Goal: Task Accomplishment & Management: Complete application form

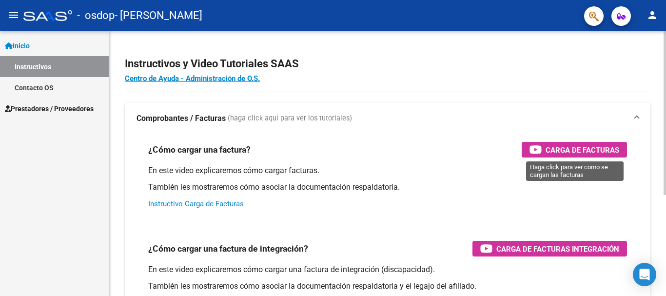
click at [569, 154] on span "Carga de Facturas" at bounding box center [583, 150] width 74 height 12
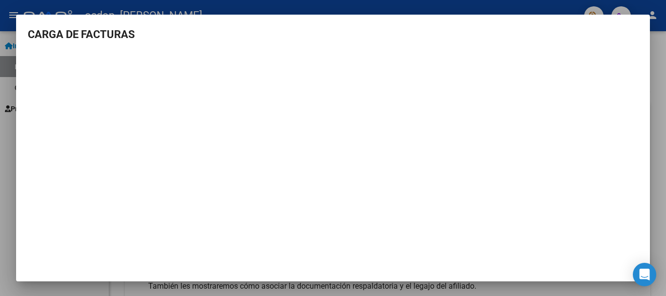
click at [634, 166] on mat-dialog-content "CARGA DE FACTURAS" at bounding box center [333, 149] width 634 height 247
click at [634, 165] on mat-dialog-content "CARGA DE FACTURAS" at bounding box center [333, 149] width 634 height 247
click at [162, 39] on h3 "CARGA DE FACTURAS" at bounding box center [333, 34] width 611 height 16
click at [56, 6] on div at bounding box center [333, 148] width 666 height 296
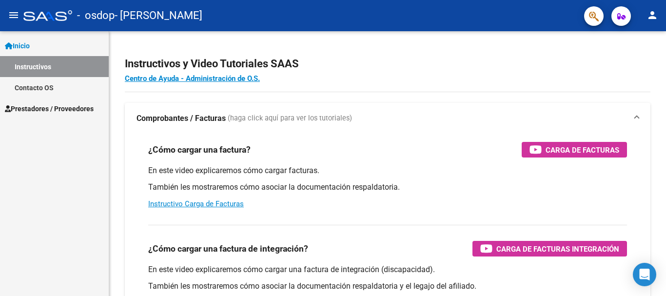
click at [11, 17] on mat-icon "menu" at bounding box center [14, 15] width 12 height 12
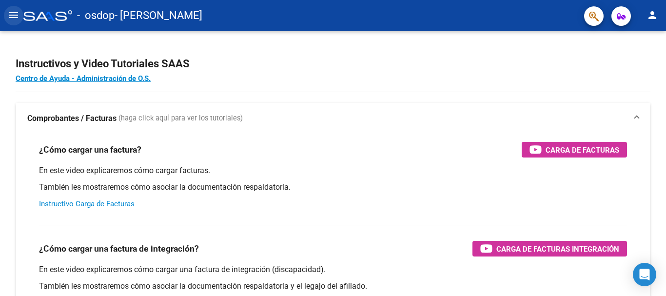
click at [13, 17] on mat-icon "menu" at bounding box center [14, 15] width 12 height 12
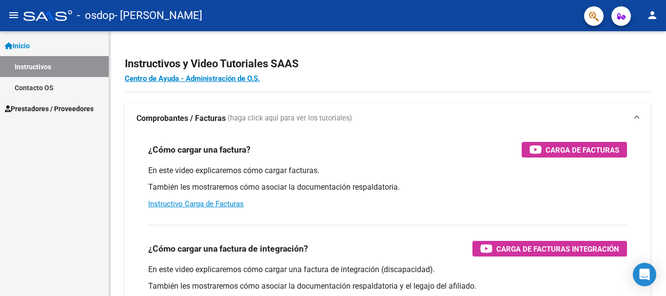
click at [47, 112] on span "Prestadores / Proveedores" at bounding box center [49, 108] width 89 height 11
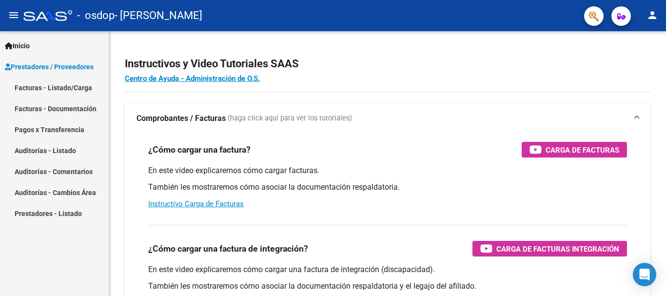
click at [55, 90] on link "Facturas - Listado/Carga" at bounding box center [54, 87] width 109 height 21
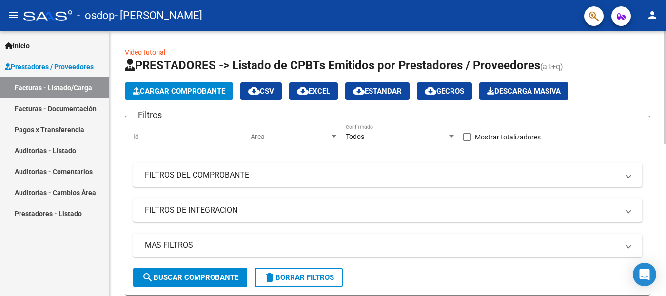
click at [199, 94] on span "Cargar Comprobante" at bounding box center [179, 91] width 93 height 9
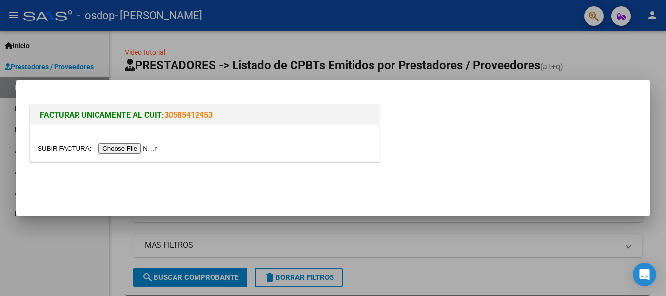
click at [146, 149] on input "file" at bounding box center [99, 148] width 123 height 10
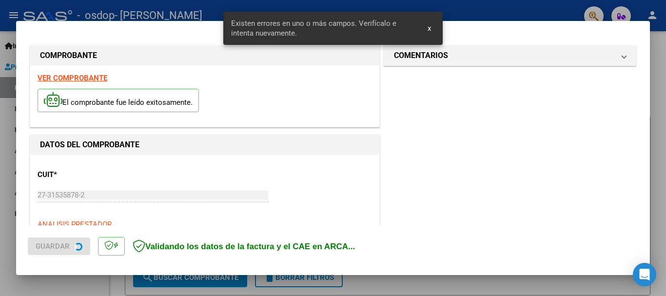
scroll to position [225, 0]
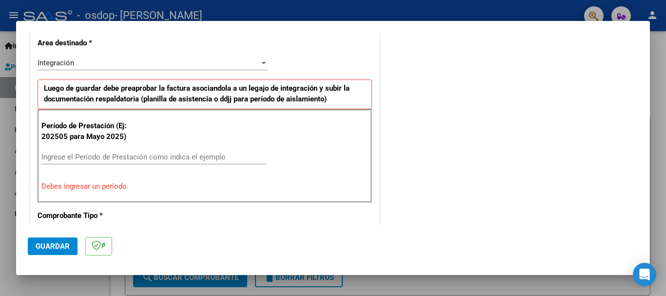
click at [101, 158] on input "Ingrese el Período de Prestación como indica el ejemplo" at bounding box center [153, 157] width 225 height 9
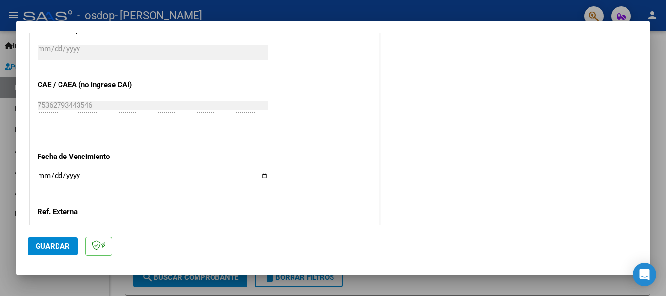
scroll to position [615, 0]
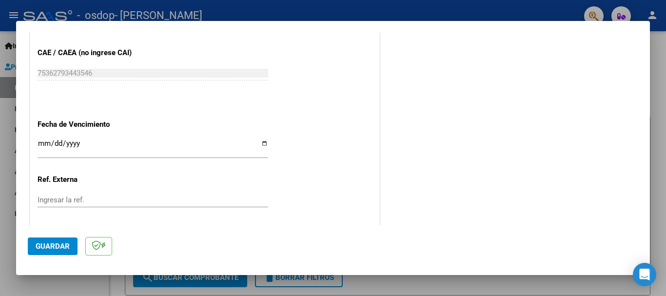
type input "202508"
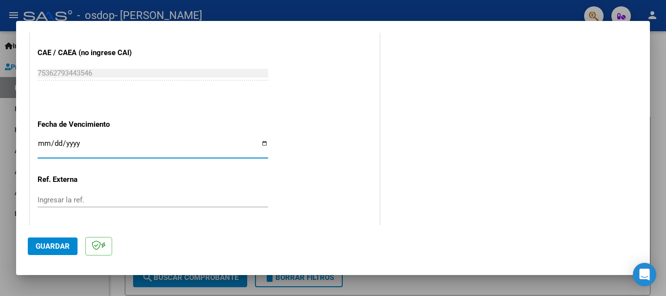
click at [89, 148] on input "Ingresar la fecha" at bounding box center [153, 147] width 231 height 16
click at [41, 144] on input "Ingresar la fecha" at bounding box center [153, 147] width 231 height 16
click at [44, 152] on input "Ingresar la fecha" at bounding box center [153, 147] width 231 height 16
click at [43, 158] on div "Ingresar la fecha" at bounding box center [153, 152] width 231 height 30
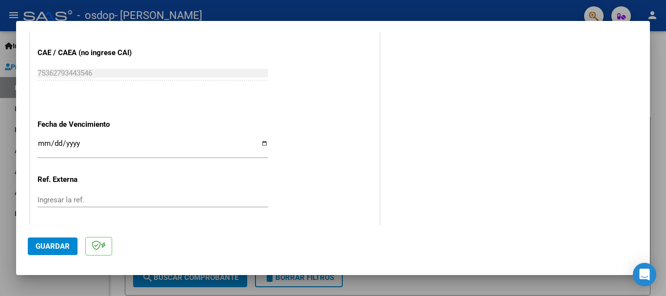
click at [44, 145] on input "Ingresar la fecha" at bounding box center [153, 147] width 231 height 16
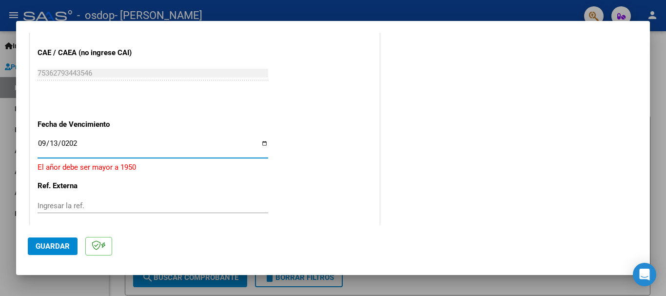
type input "[DATE]"
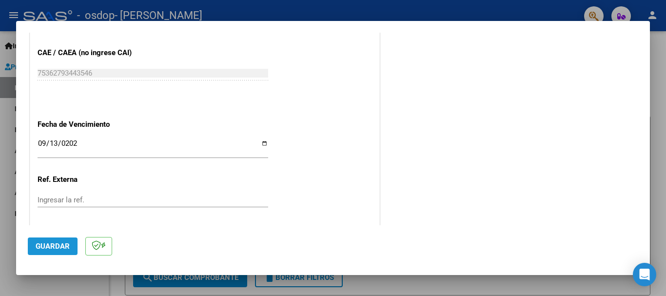
click at [42, 249] on span "Guardar" at bounding box center [53, 246] width 34 height 9
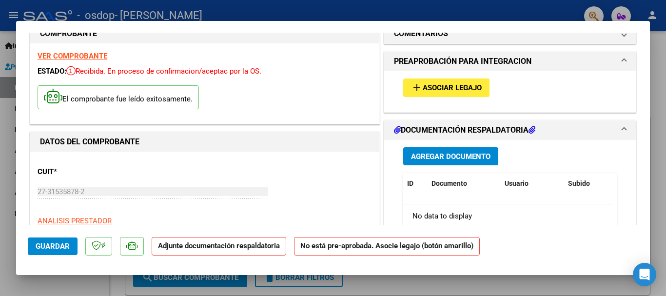
scroll to position [0, 0]
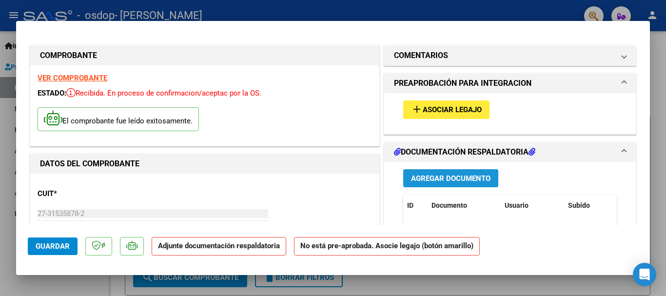
click at [454, 178] on span "Agregar Documento" at bounding box center [450, 178] width 79 height 9
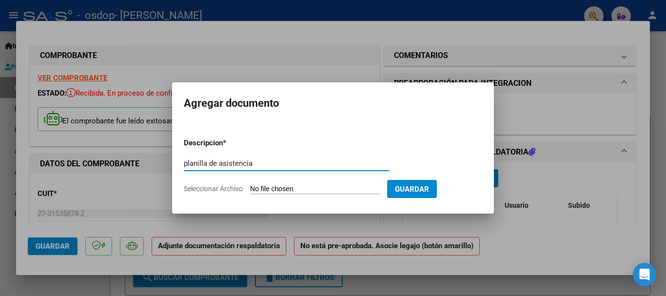
type input "planilla de asistencia"
click at [334, 192] on input "Seleccionar Archivo" at bounding box center [314, 189] width 129 height 9
type input "C:\fakepath\asist corbari [DATE].pdf"
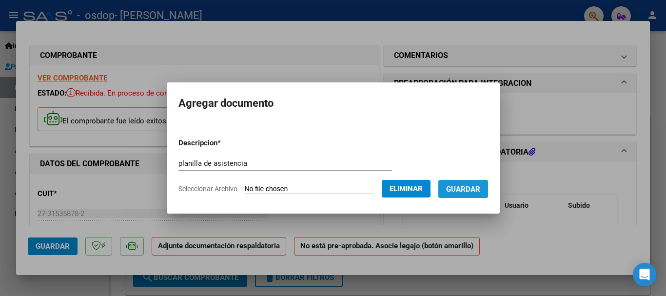
click at [473, 186] on span "Guardar" at bounding box center [463, 189] width 34 height 9
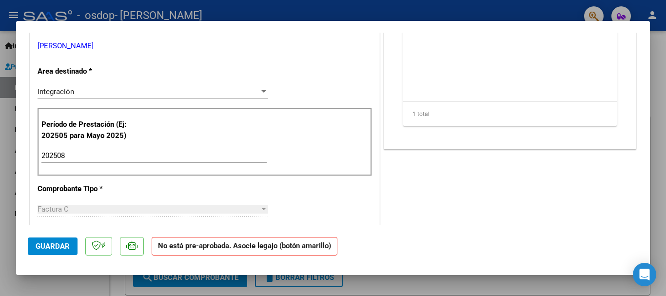
scroll to position [20, 0]
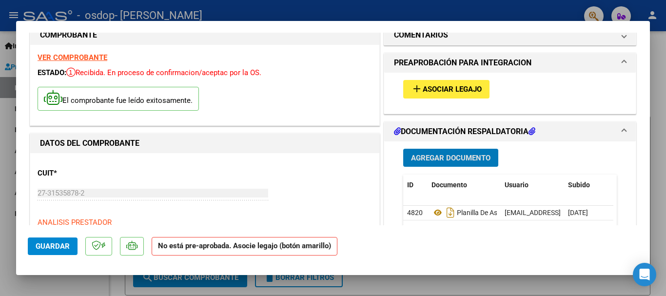
click at [441, 161] on span "Agregar Documento" at bounding box center [450, 158] width 79 height 9
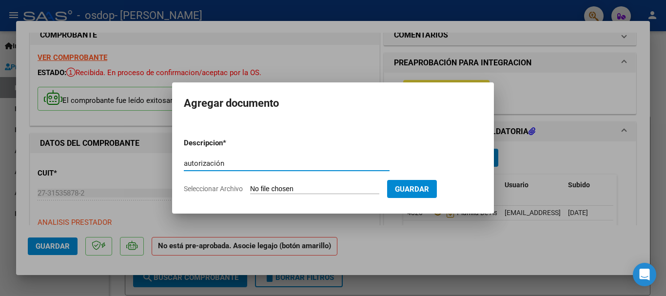
type input "autorización"
click at [302, 189] on input "Seleccionar Archivo" at bounding box center [314, 189] width 129 height 9
type input "C:\fakepath\autorizacion corbari 2025.pdf"
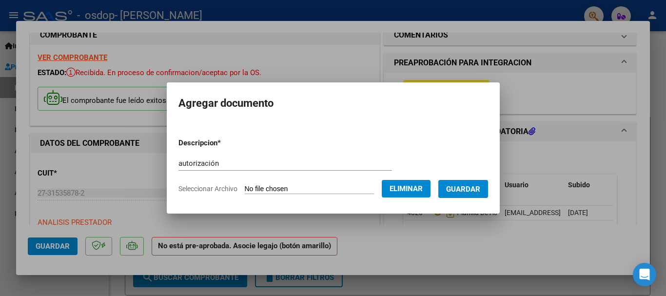
click at [467, 193] on span "Guardar" at bounding box center [463, 189] width 34 height 9
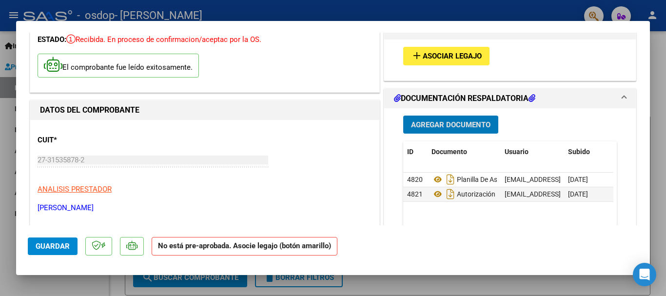
scroll to position [0, 0]
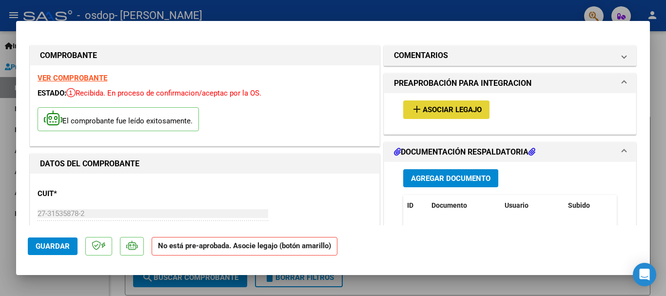
click at [427, 113] on span "Asociar Legajo" at bounding box center [452, 110] width 59 height 9
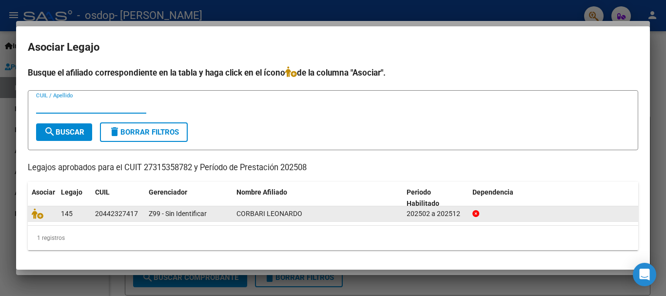
click at [158, 211] on span "Z99 - Sin Identificar" at bounding box center [178, 214] width 58 height 8
click at [273, 210] on span "CORBARI LEONARDO" at bounding box center [270, 214] width 66 height 8
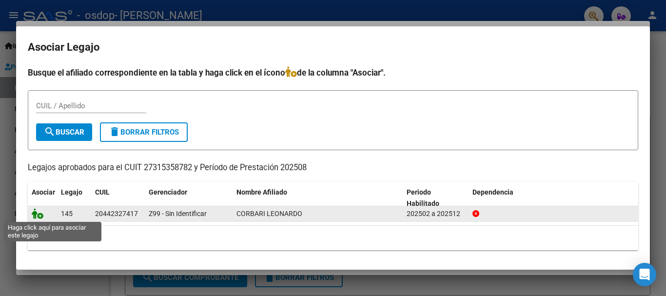
click at [34, 213] on icon at bounding box center [38, 213] width 12 height 11
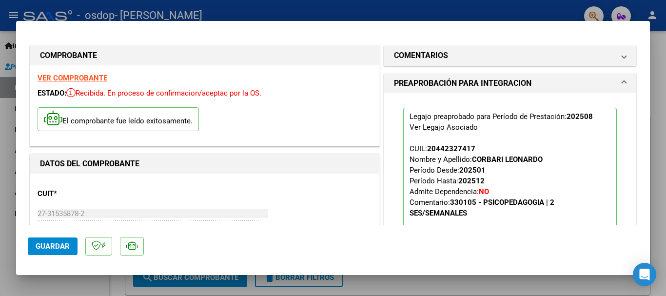
click at [53, 246] on span "Guardar" at bounding box center [53, 246] width 34 height 9
click at [660, 246] on div at bounding box center [333, 148] width 666 height 296
type input "$ 0,00"
